Goal: Information Seeking & Learning: Learn about a topic

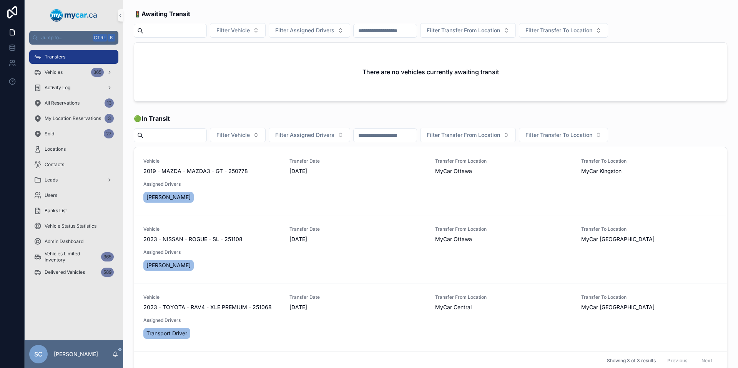
click at [157, 35] on input "scrollable content" at bounding box center [174, 30] width 63 height 11
click at [60, 76] on div "Vehicles 365" at bounding box center [74, 72] width 80 height 12
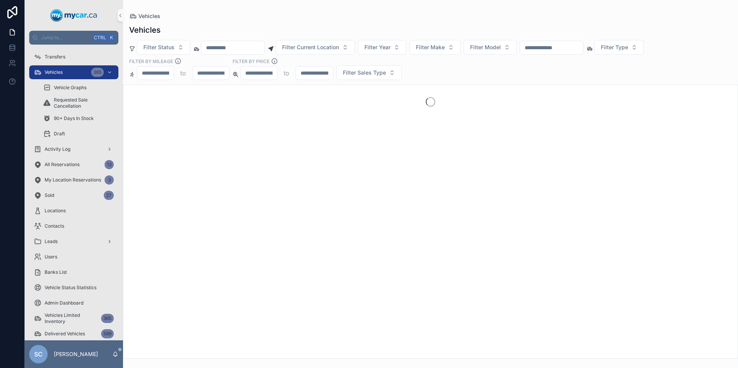
click at [231, 44] on input "scrollable content" at bounding box center [232, 47] width 63 height 11
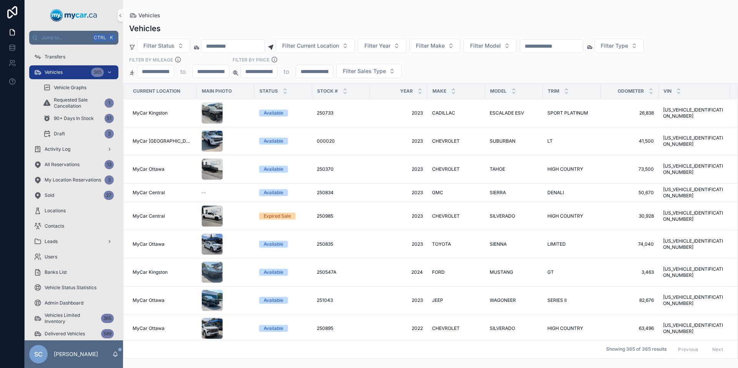
drag, startPoint x: 221, startPoint y: 47, endPoint x: 225, endPoint y: 45, distance: 4.2
paste input "**********"
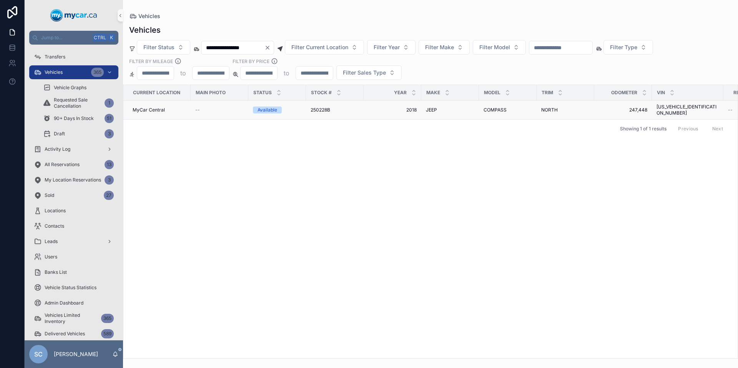
type input "**********"
click at [272, 111] on td "Available" at bounding box center [277, 110] width 58 height 19
click at [320, 108] on span "250228B" at bounding box center [321, 110] width 20 height 6
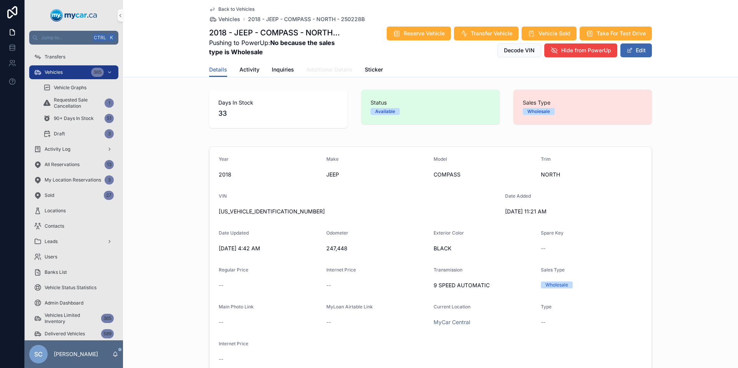
click at [319, 66] on span "Additional Details" at bounding box center [329, 70] width 46 height 8
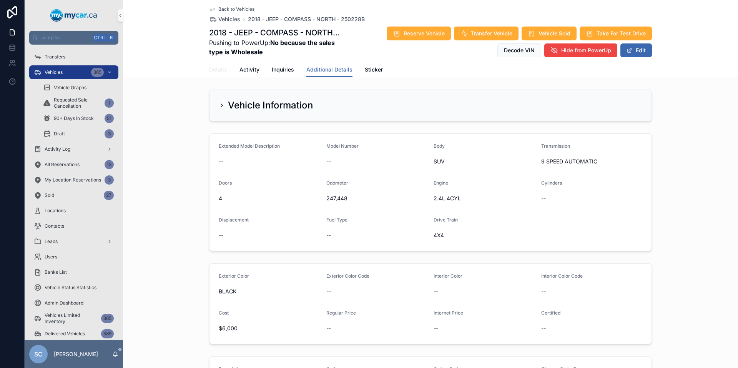
click at [218, 69] on span "Details" at bounding box center [218, 70] width 18 height 8
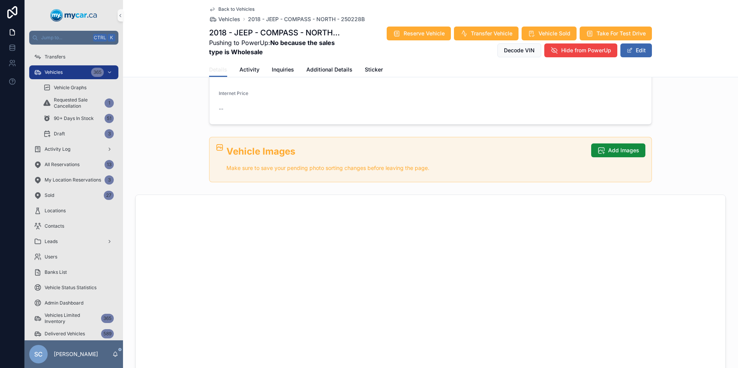
scroll to position [577, 0]
